Goal: Information Seeking & Learning: Learn about a topic

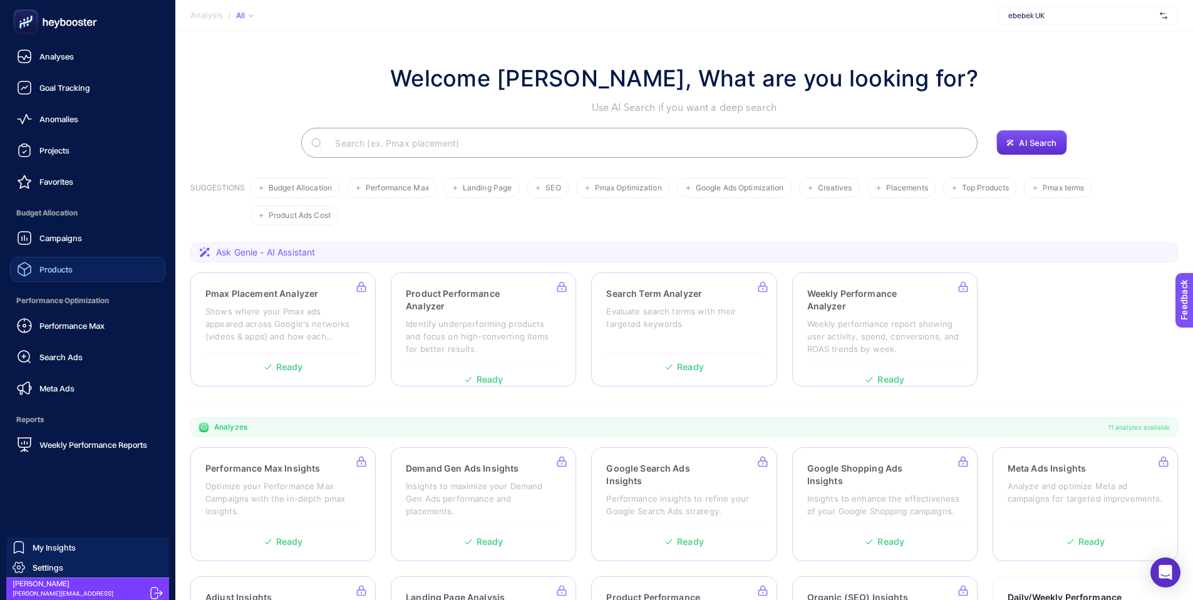
click at [57, 272] on span "Products" at bounding box center [55, 269] width 33 height 10
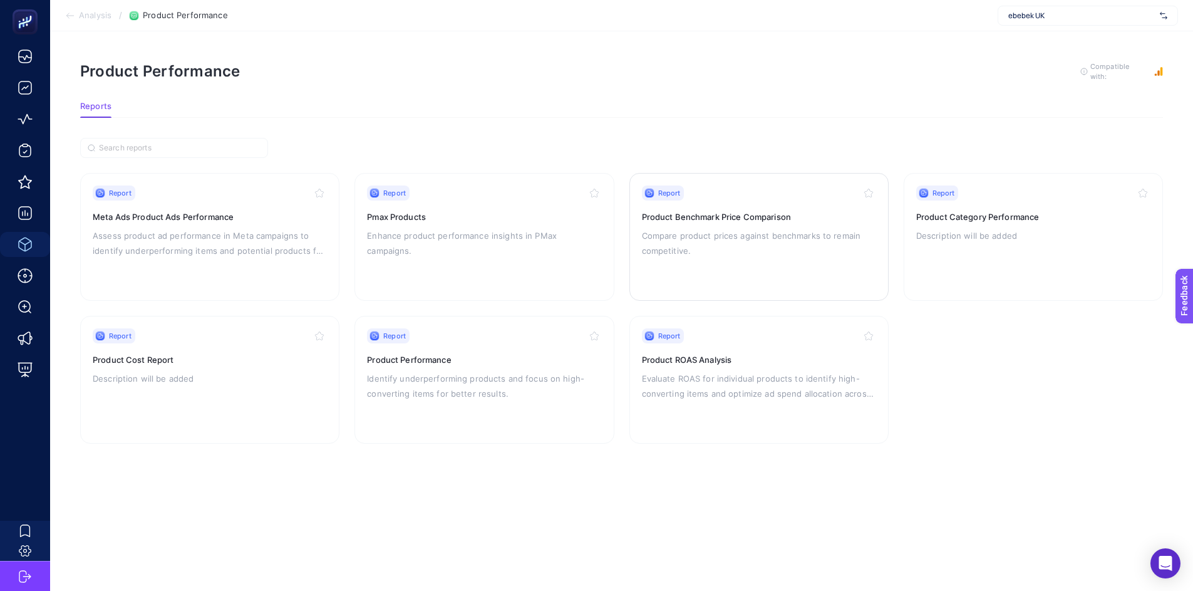
click at [694, 217] on h3 "Product Benchmark Price Comparison" at bounding box center [759, 217] width 234 height 13
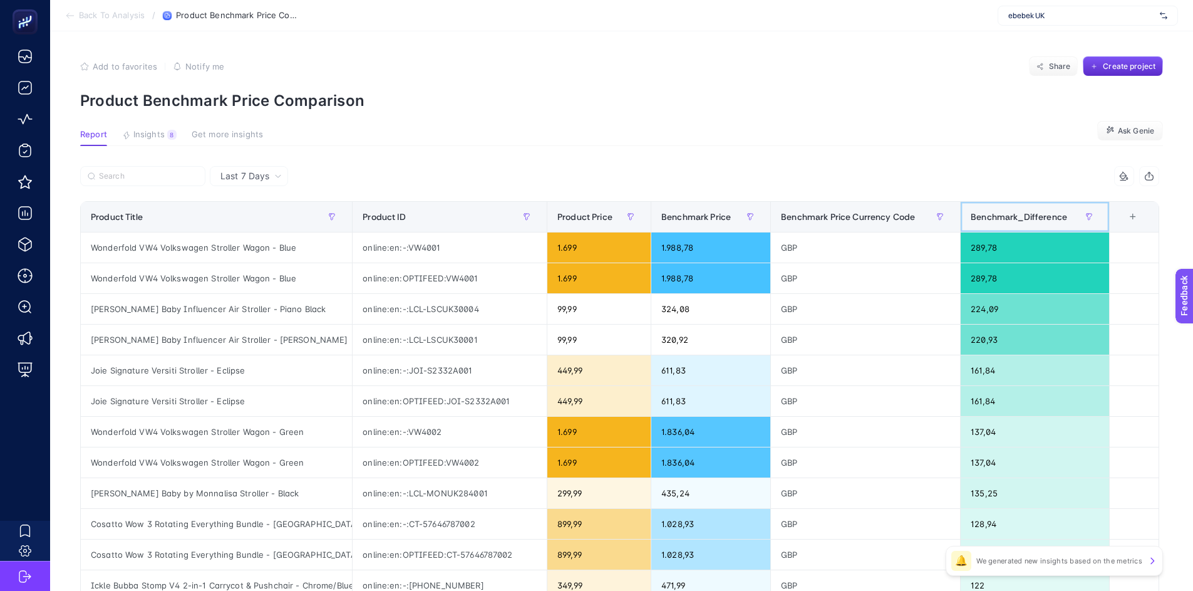
click at [1047, 213] on span "Benchmark_Difference" at bounding box center [1019, 217] width 96 height 10
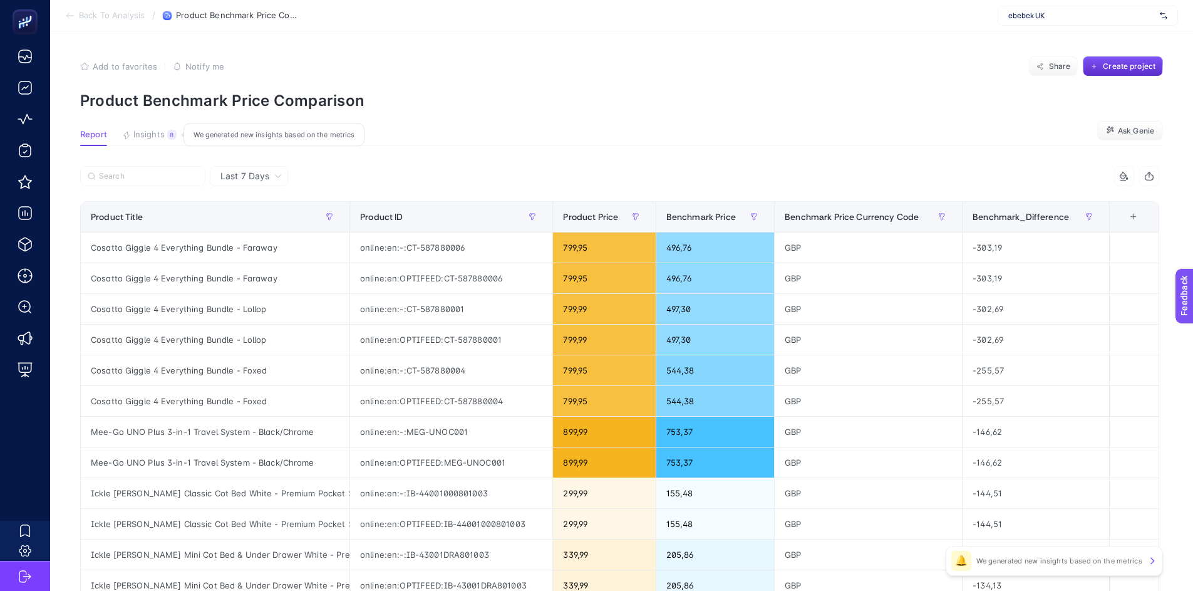
click at [142, 139] on span "Insights" at bounding box center [148, 135] width 31 height 10
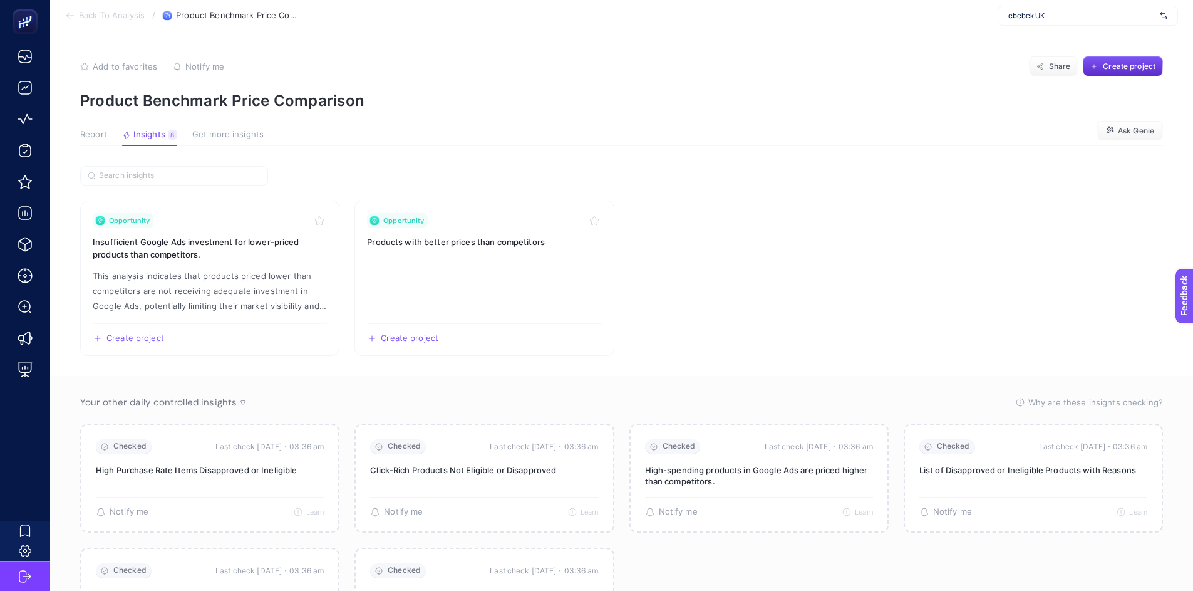
click at [101, 134] on span "Report" at bounding box center [93, 135] width 27 height 10
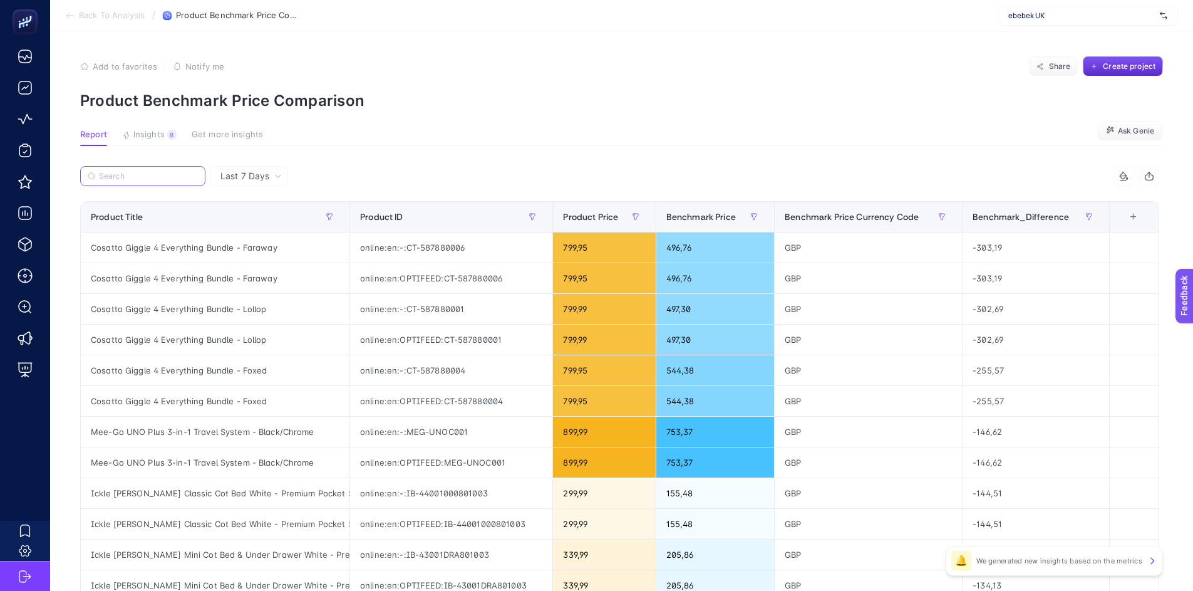
click at [162, 172] on input "Search" at bounding box center [148, 176] width 99 height 9
click at [138, 178] on input "Search" at bounding box center [149, 176] width 98 height 9
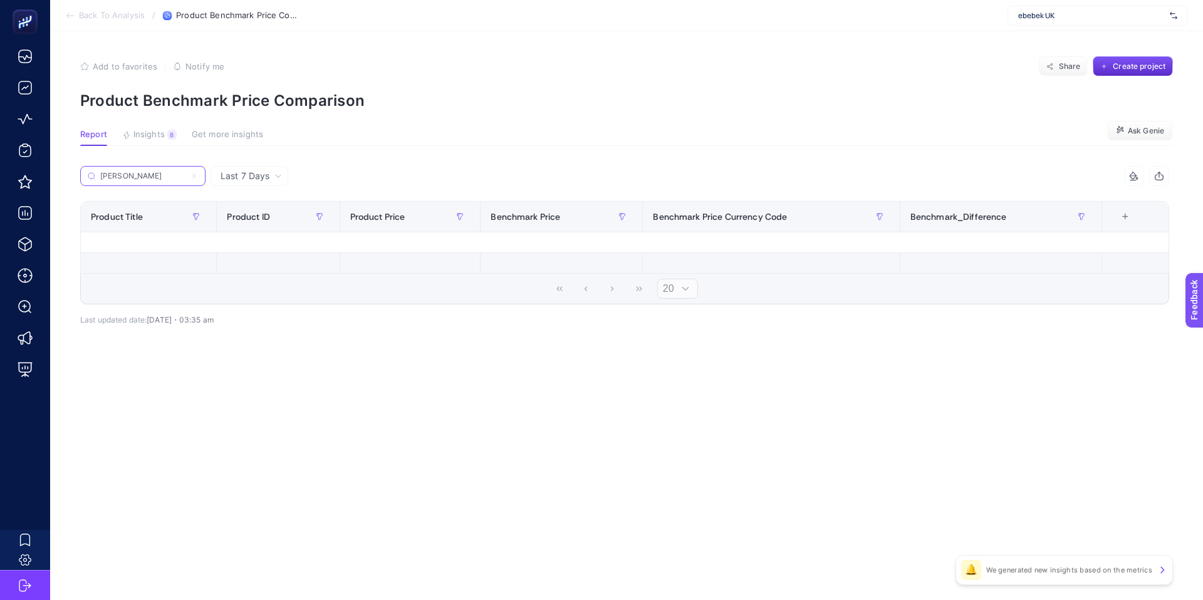
type input "fisher"
click at [194, 175] on icon at bounding box center [194, 176] width 4 height 4
click at [185, 175] on input "fisher" at bounding box center [142, 176] width 85 height 9
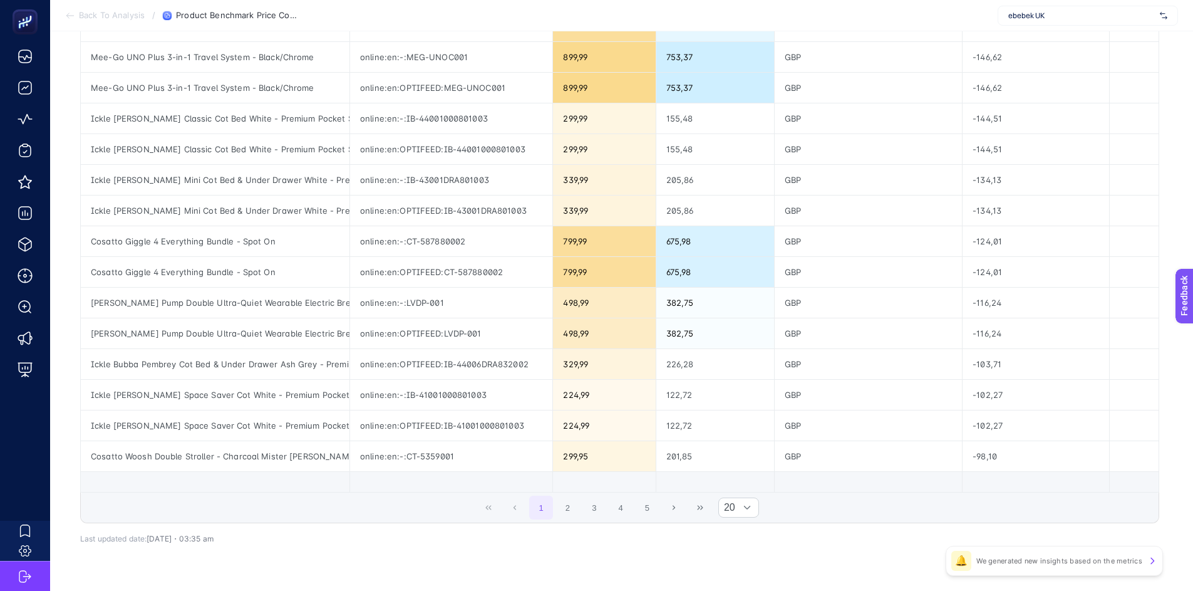
scroll to position [397, 0]
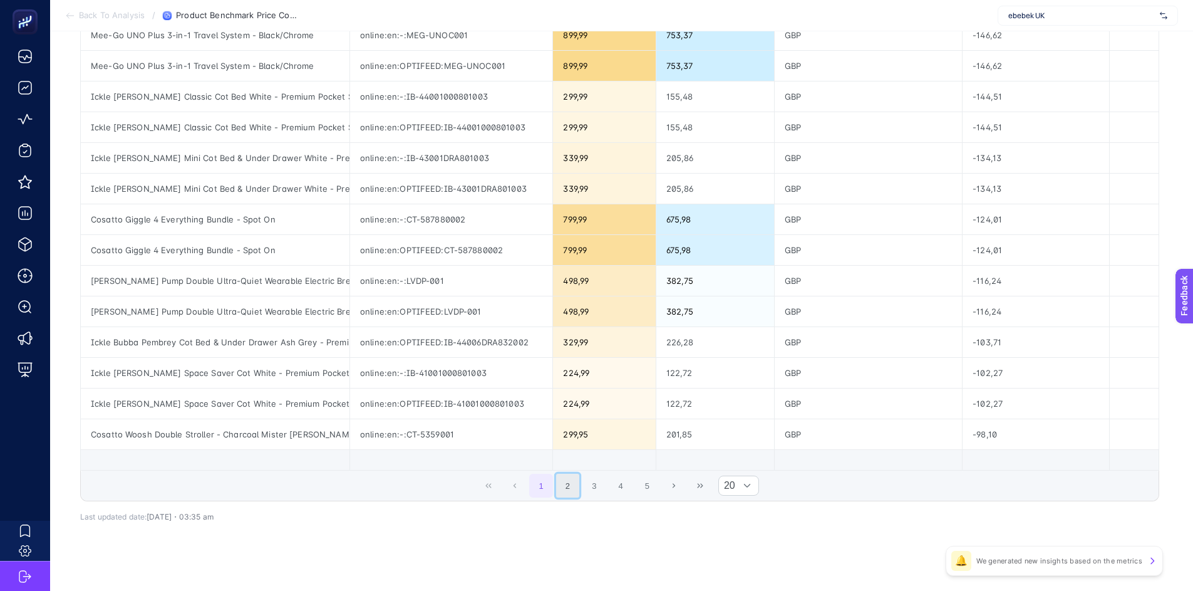
click at [578, 487] on button "2" at bounding box center [568, 486] width 24 height 24
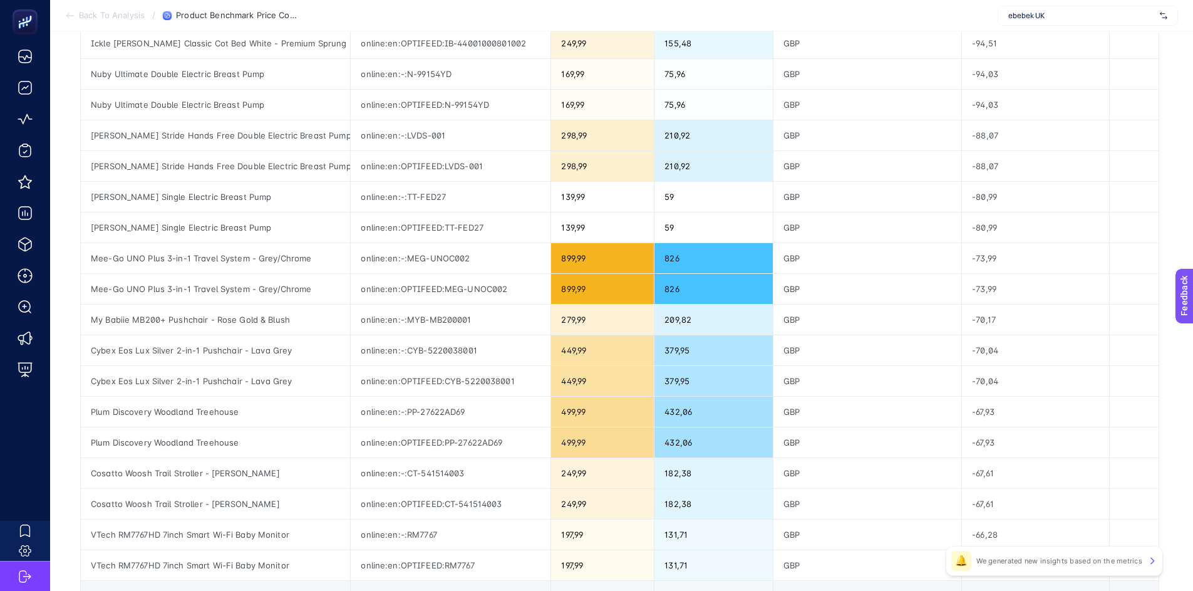
scroll to position [407, 0]
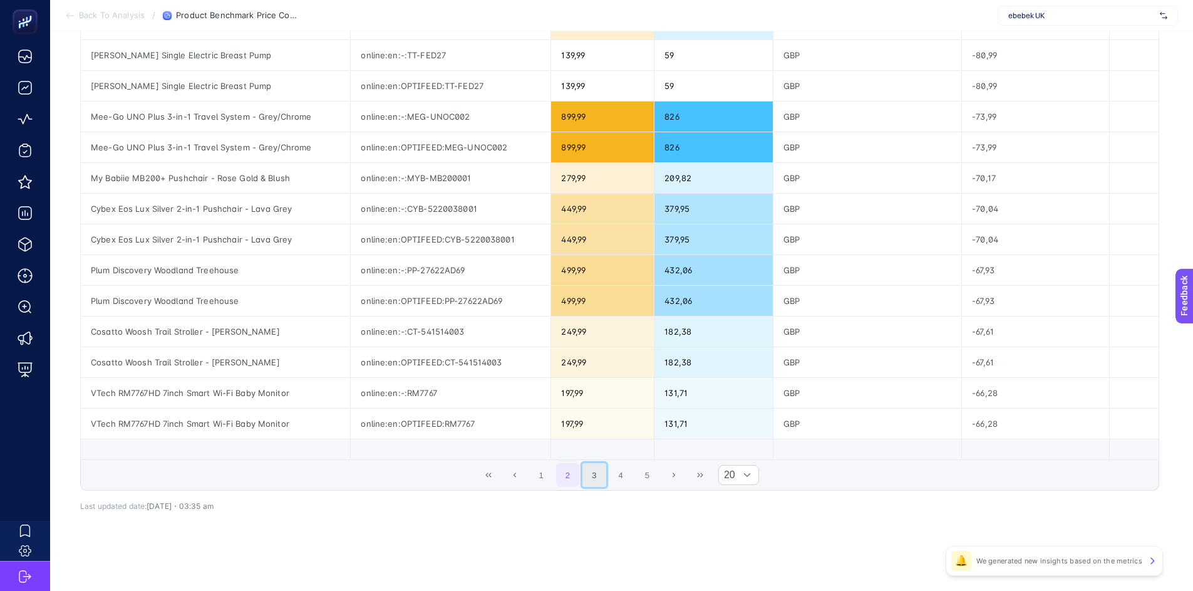
click at [606, 479] on button "3" at bounding box center [595, 475] width 24 height 24
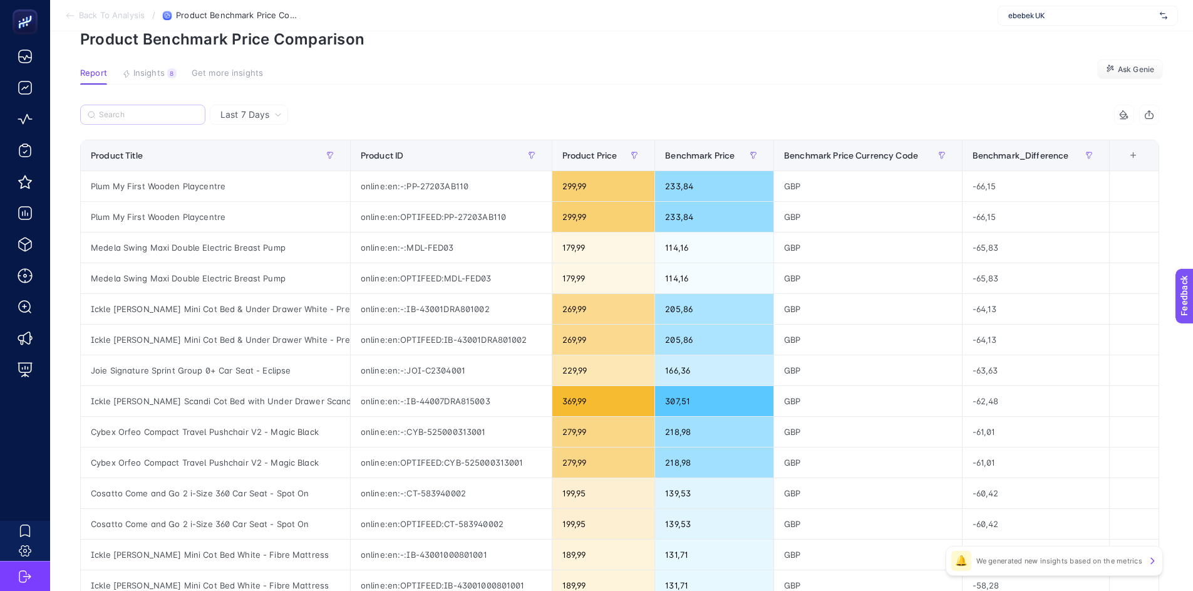
scroll to position [0, 0]
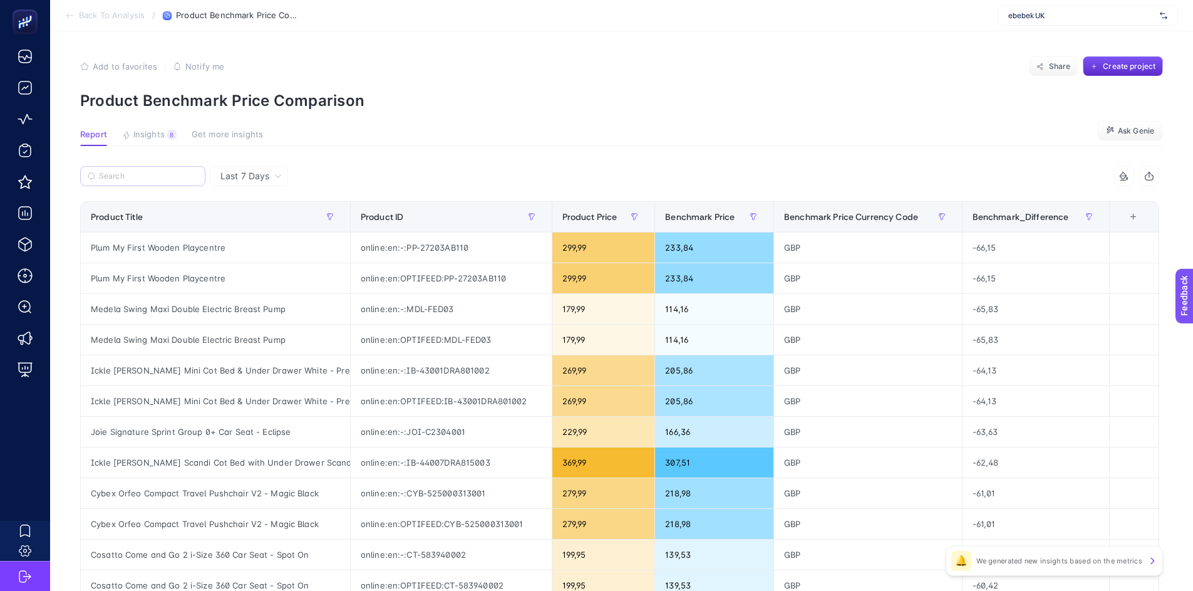
click at [1130, 175] on icon at bounding box center [1125, 176] width 10 height 10
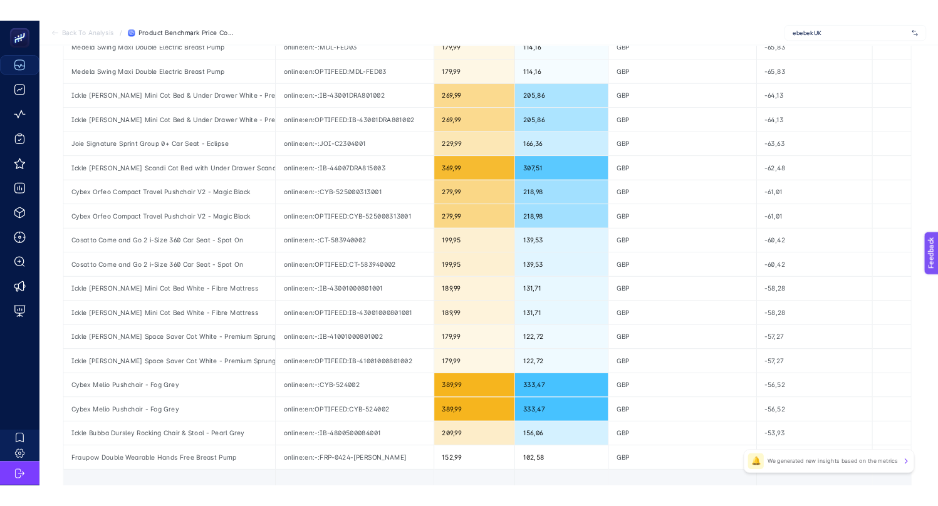
scroll to position [278, 0]
